Goal: Information Seeking & Learning: Learn about a topic

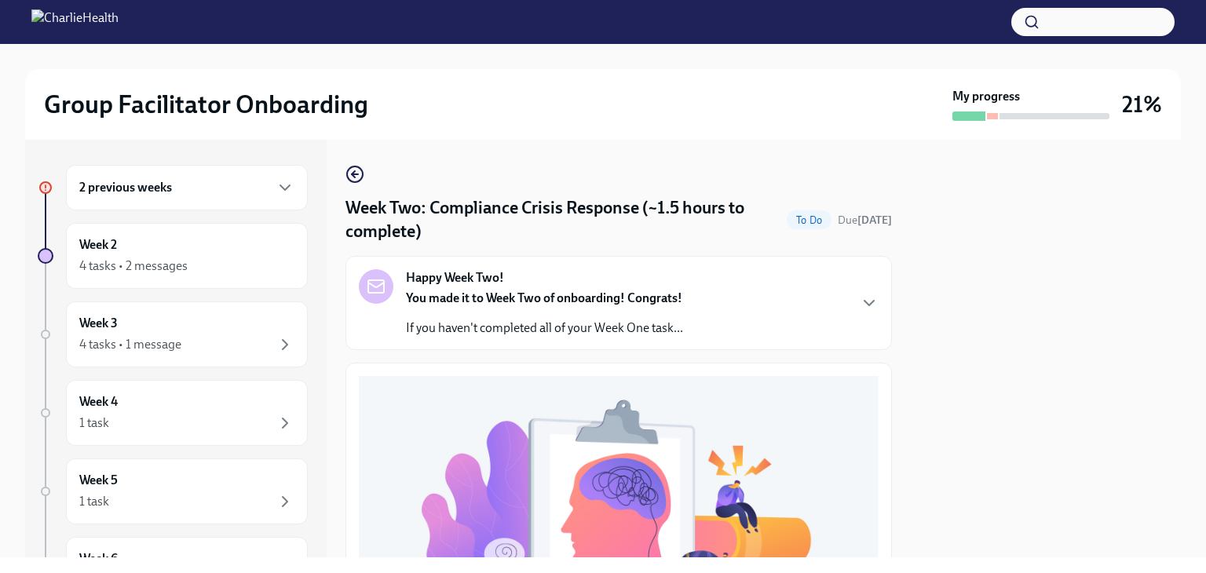
scroll to position [538, 0]
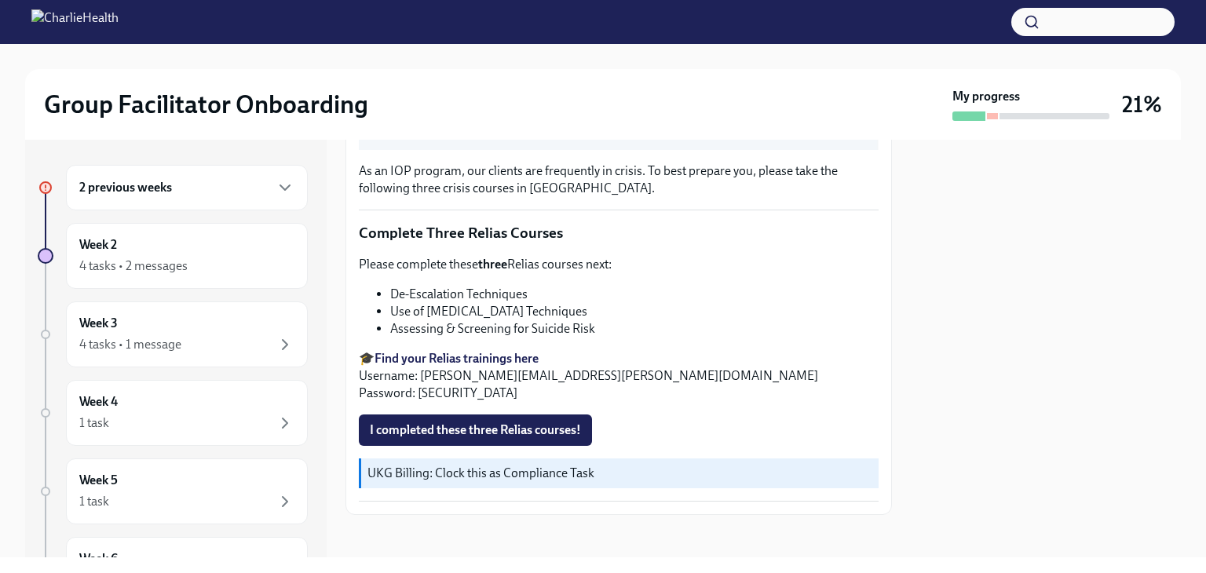
click at [507, 422] on span "I completed these three Relias courses!" at bounding box center [475, 430] width 211 height 16
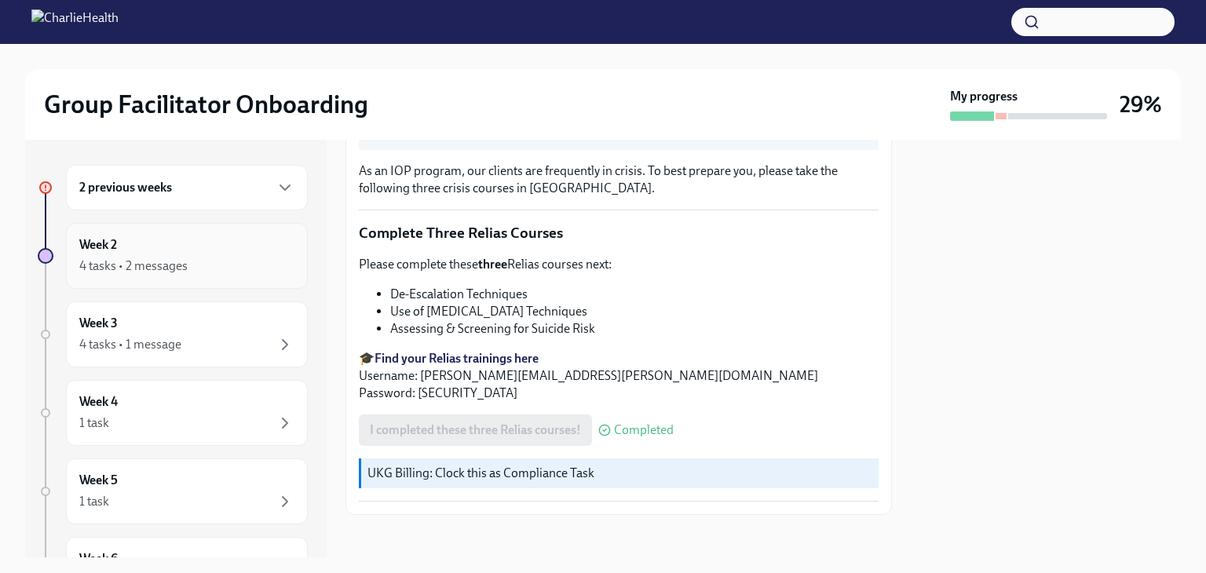
click at [195, 273] on div "4 tasks • 2 messages" at bounding box center [186, 266] width 215 height 19
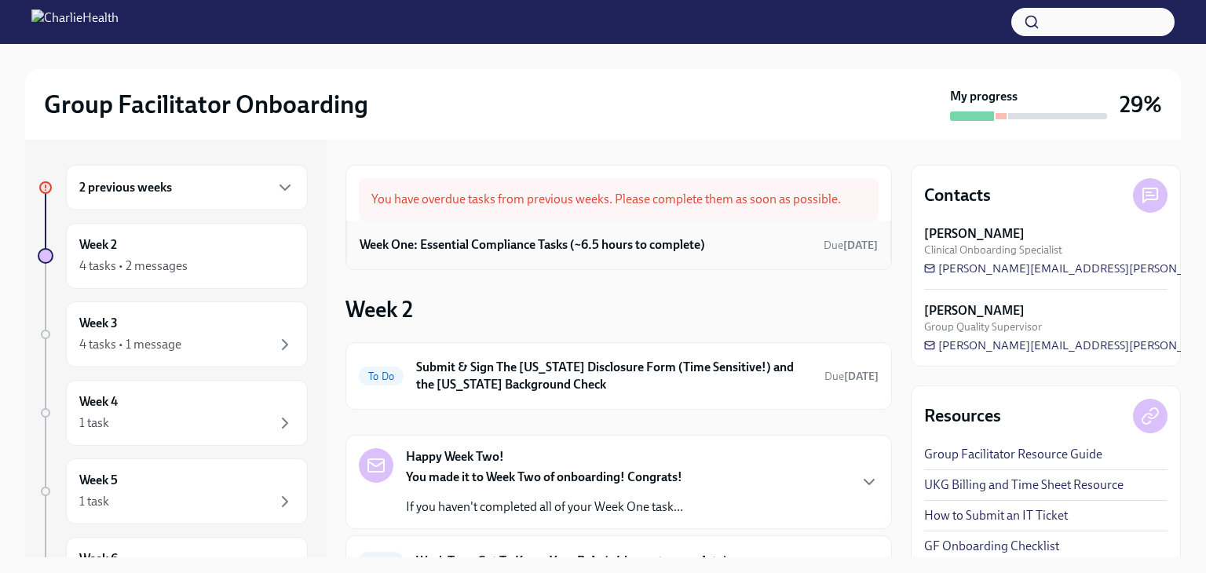
click at [658, 254] on div "Week One: Essential Compliance Tasks (~6.5 hours to complete) Due [DATE]" at bounding box center [618, 245] width 518 height 24
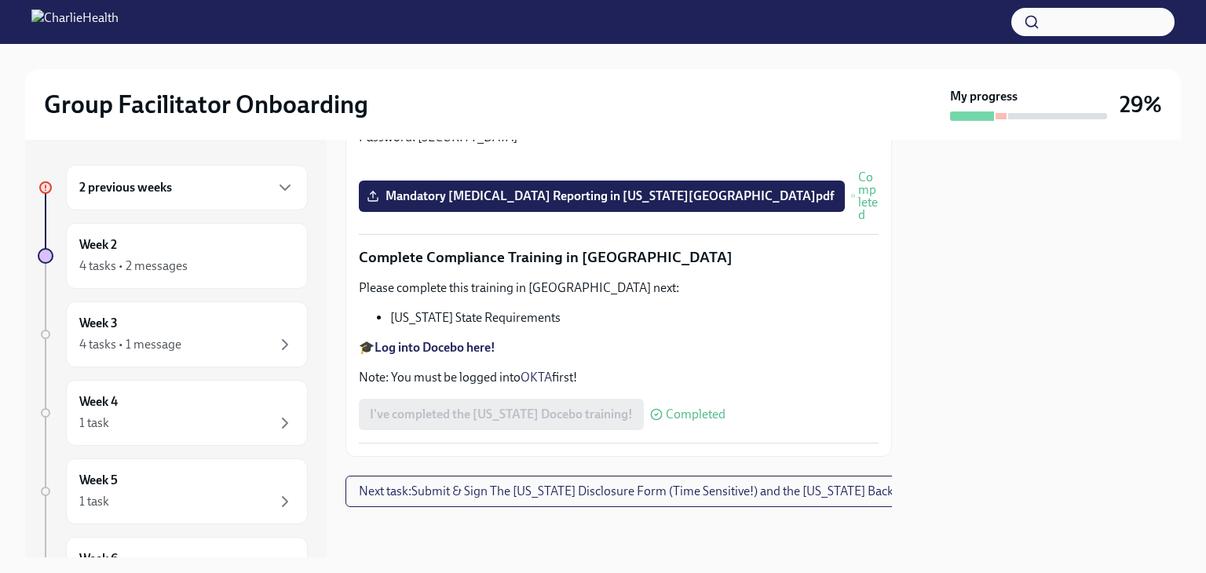
scroll to position [3482, 0]
click at [229, 188] on div "2 previous weeks" at bounding box center [186, 187] width 215 height 19
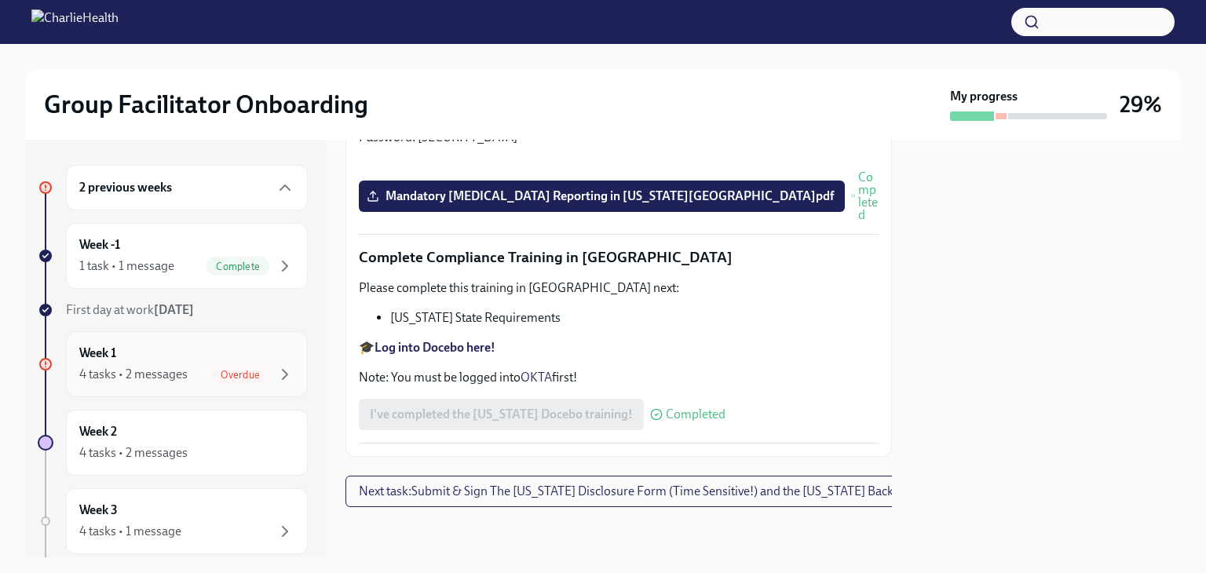
click at [247, 372] on span "Overdue" at bounding box center [240, 375] width 58 height 12
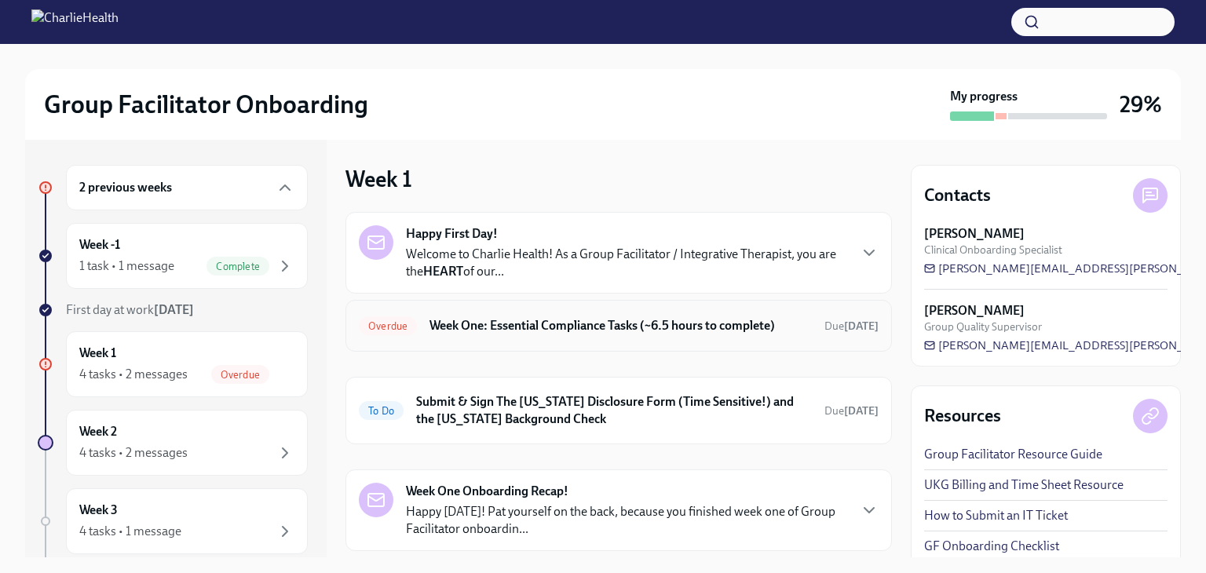
click at [629, 329] on h6 "Week One: Essential Compliance Tasks (~6.5 hours to complete)" at bounding box center [620, 325] width 382 height 17
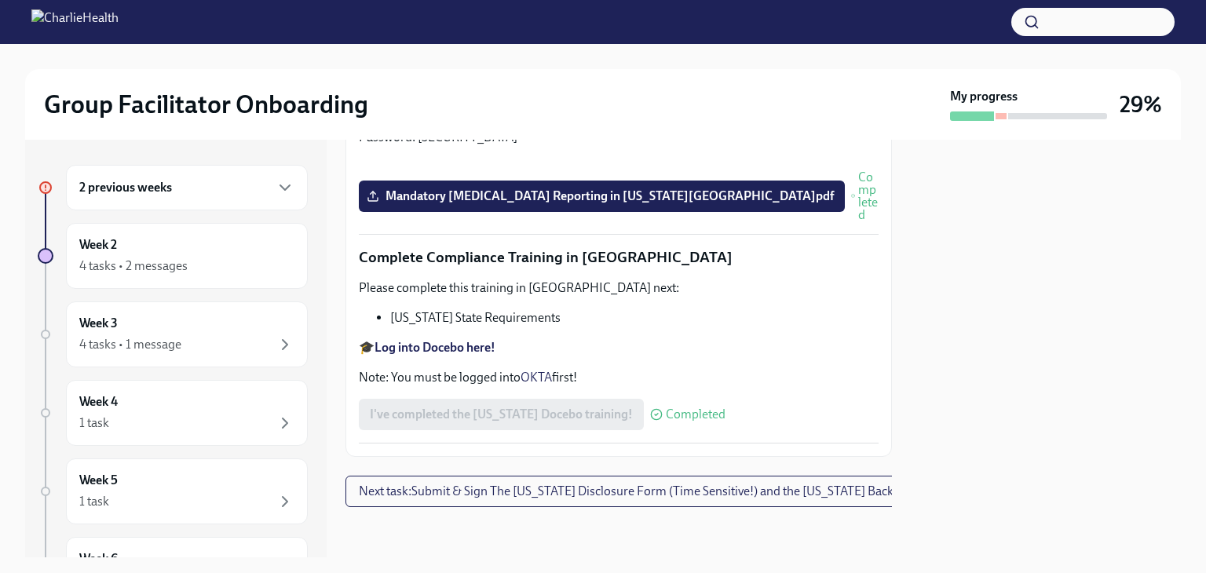
scroll to position [3482, 0]
click at [188, 351] on div "4 tasks • 1 message" at bounding box center [186, 344] width 215 height 19
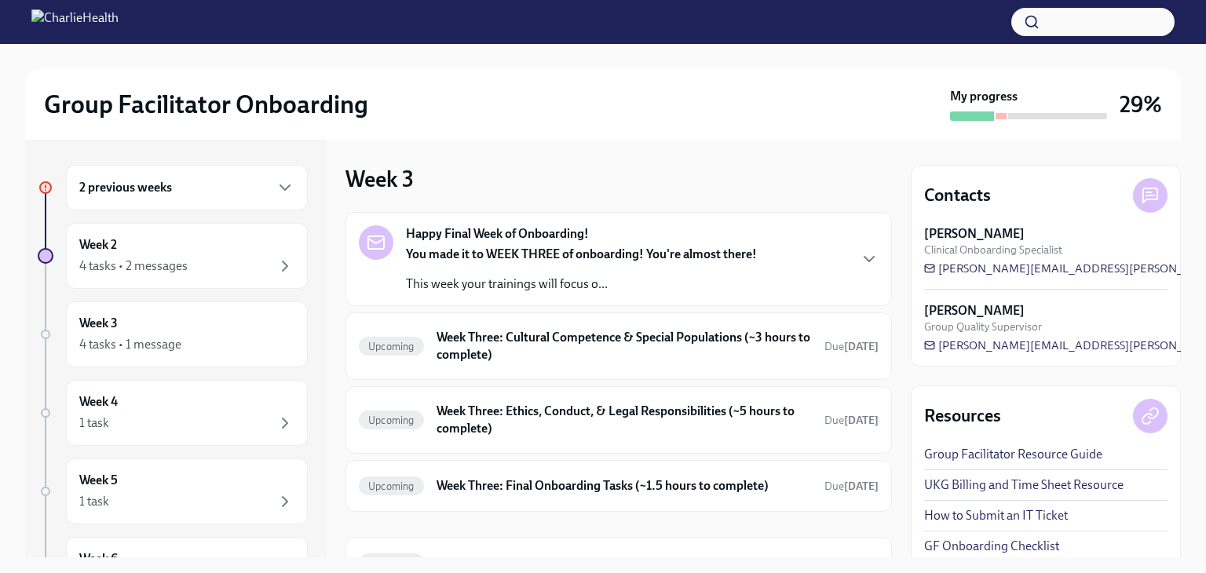
click at [688, 273] on div "You made it to WEEK THREE of onboarding! You're almost there! This week your tr…" at bounding box center [581, 269] width 351 height 47
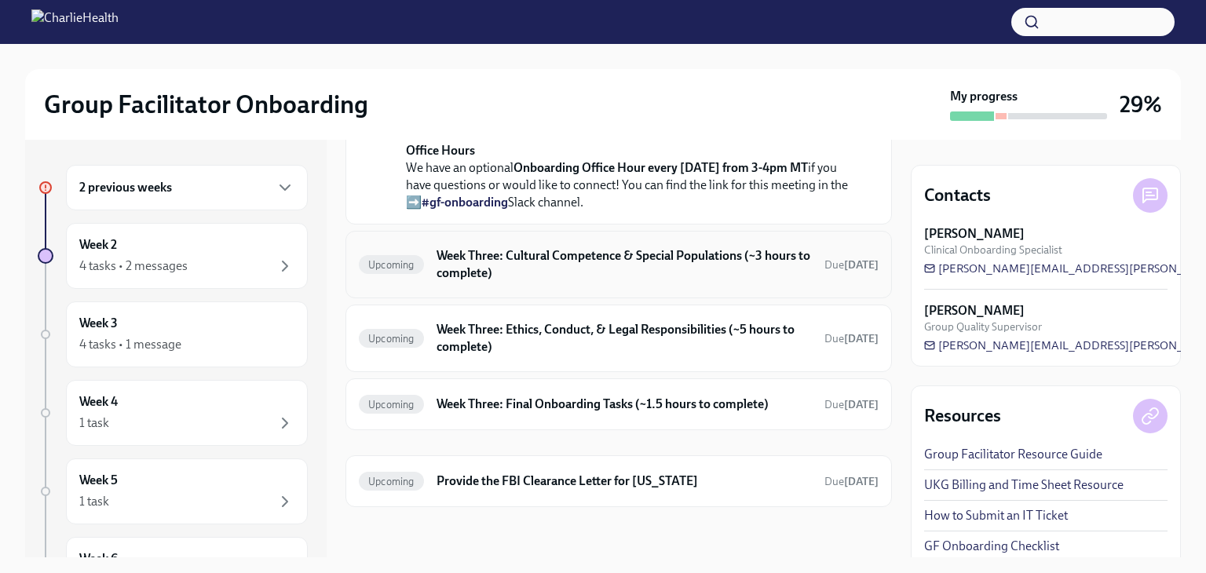
scroll to position [694, 0]
click at [607, 272] on h6 "Week Three: Cultural Competence & Special Populations (~3 hours to complete)" at bounding box center [623, 264] width 375 height 35
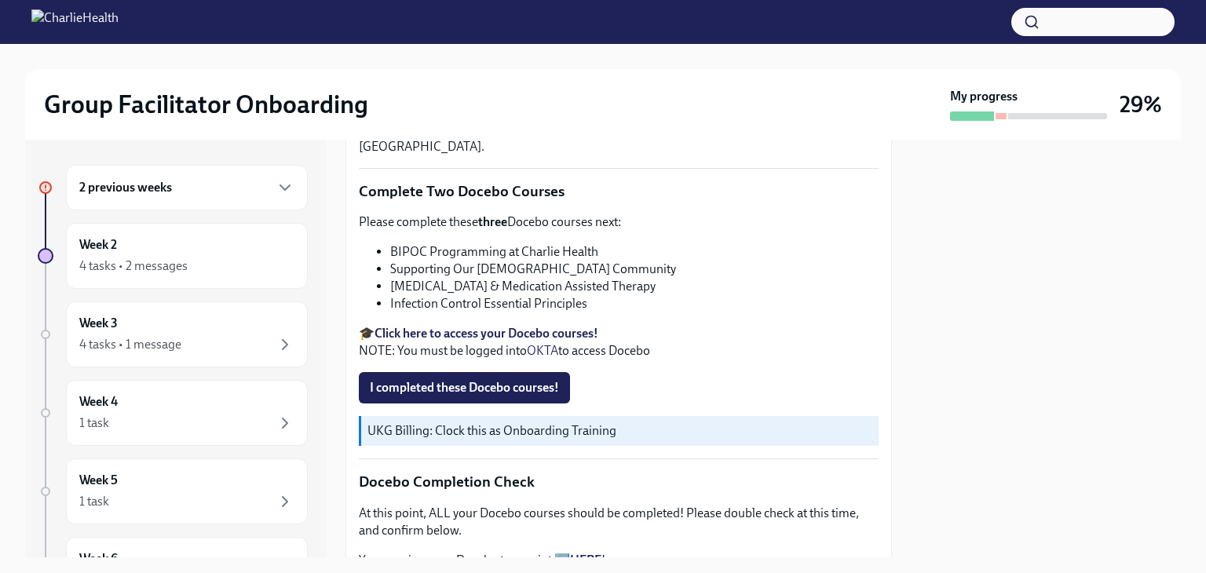
scroll to position [471, 0]
